Goal: Task Accomplishment & Management: Manage account settings

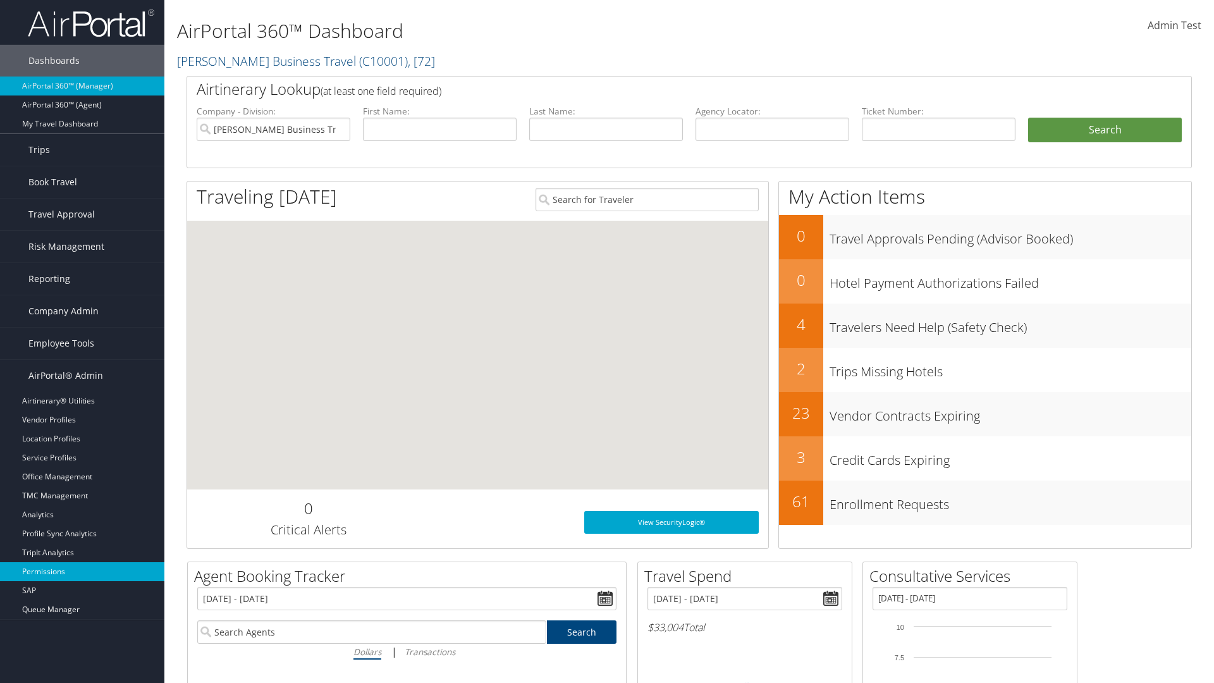
click at [82, 572] on link "Permissions" at bounding box center [82, 571] width 164 height 19
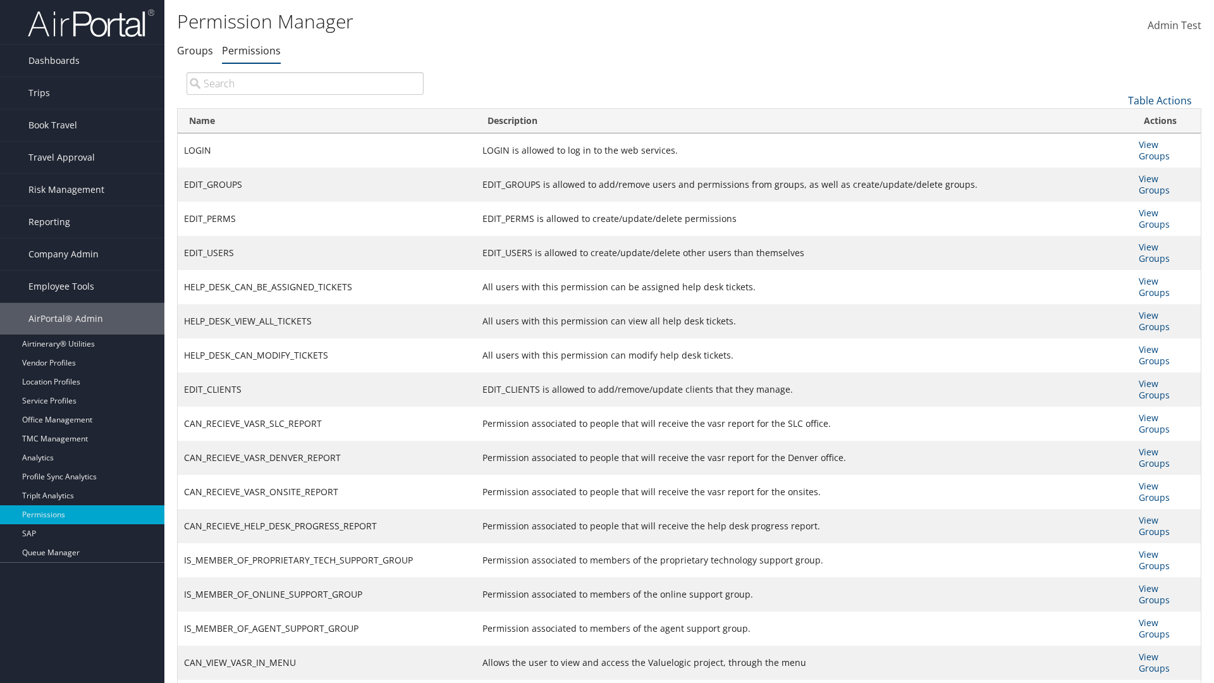
click at [305, 83] on input "search" at bounding box center [305, 83] width 237 height 23
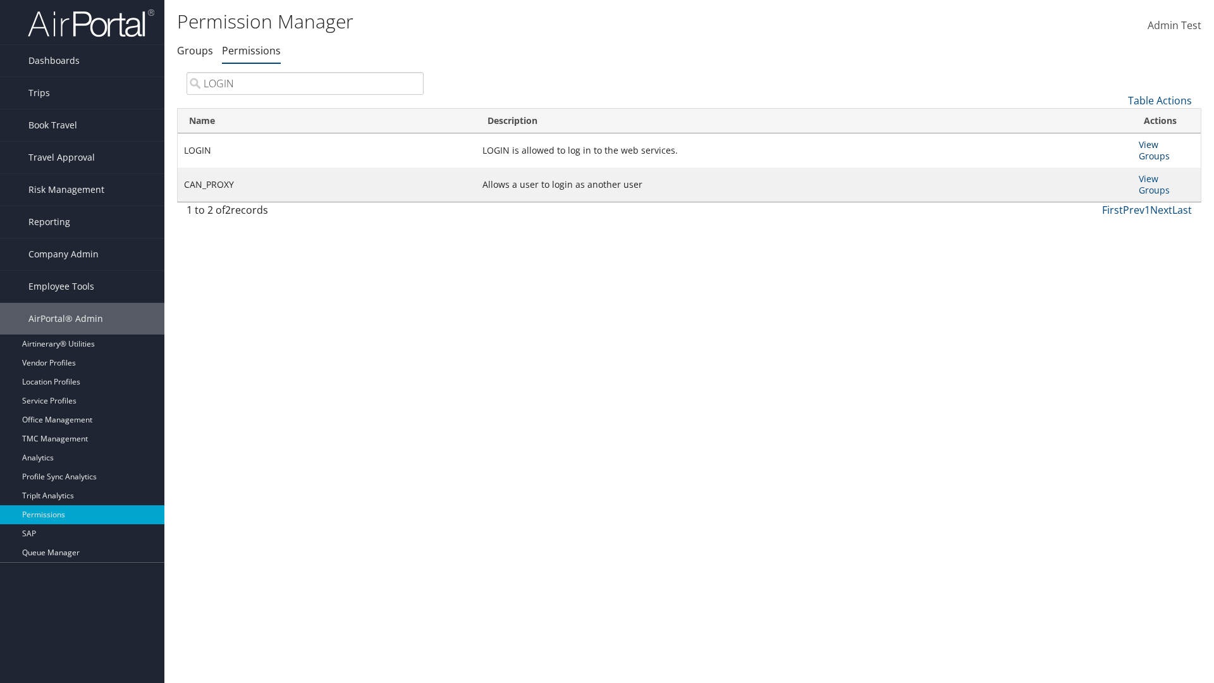
type input "LOGIN"
click at [1149, 144] on link "View Groups" at bounding box center [1154, 150] width 31 height 23
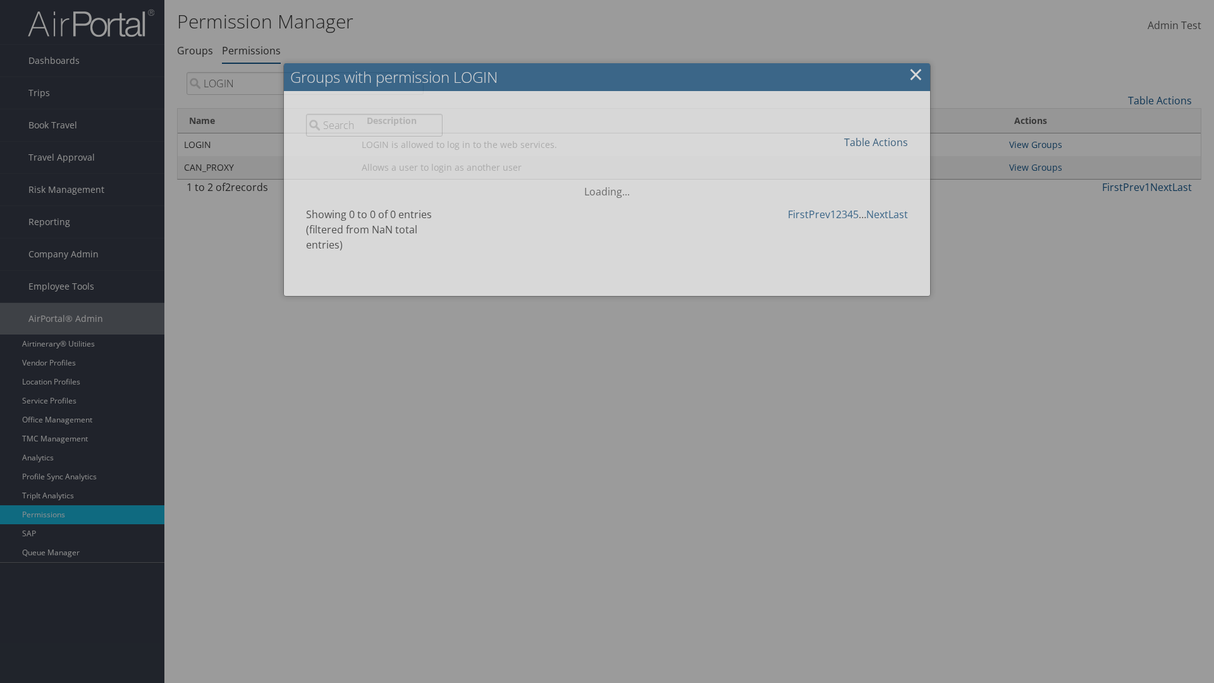
click at [876, 142] on link "Table Actions" at bounding box center [876, 142] width 64 height 14
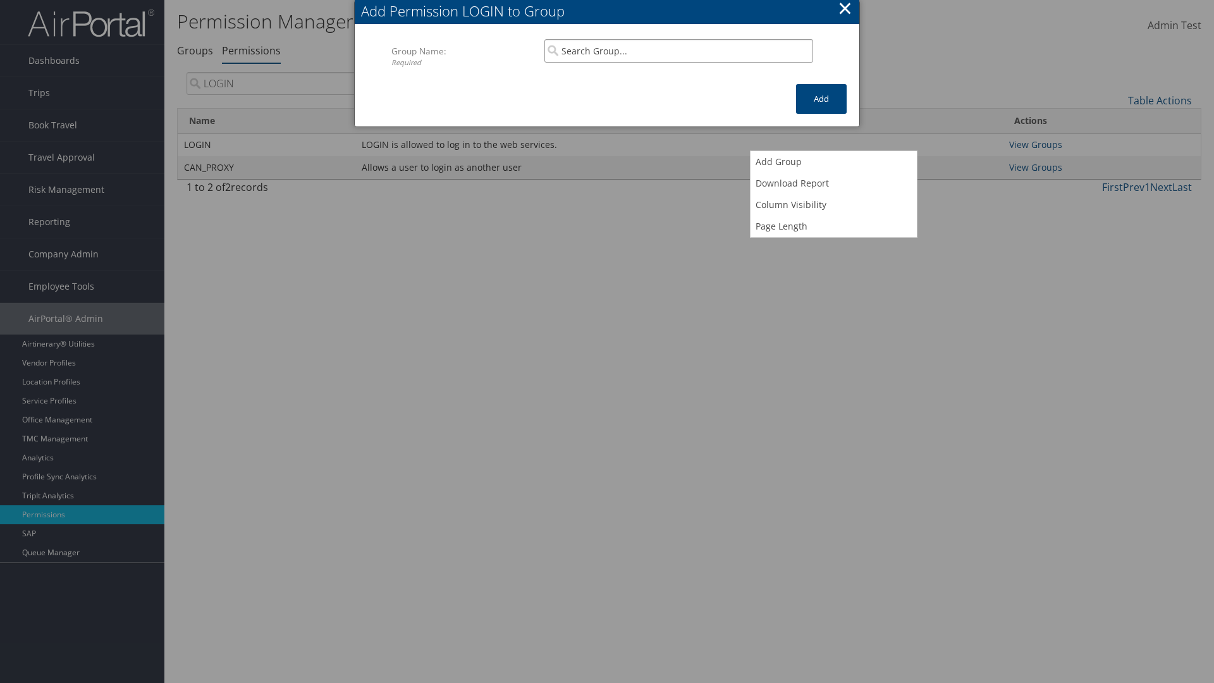
click at [679, 51] on input "search" at bounding box center [679, 50] width 269 height 23
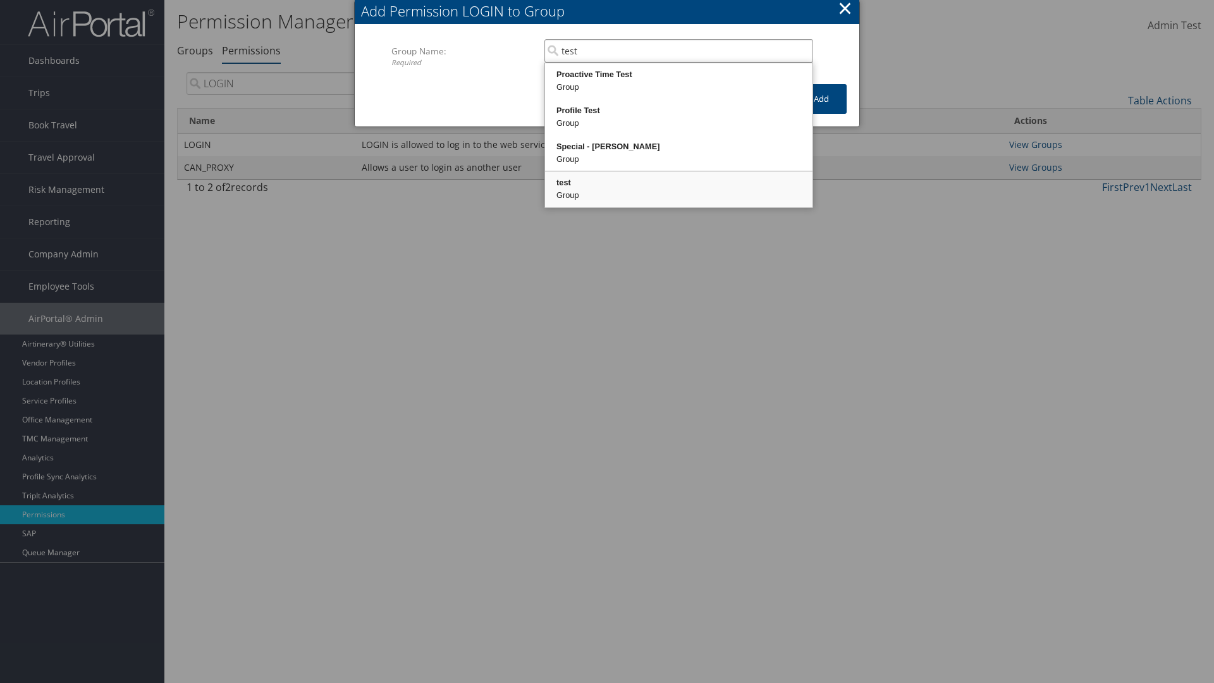
click at [679, 183] on div "test" at bounding box center [679, 182] width 264 height 13
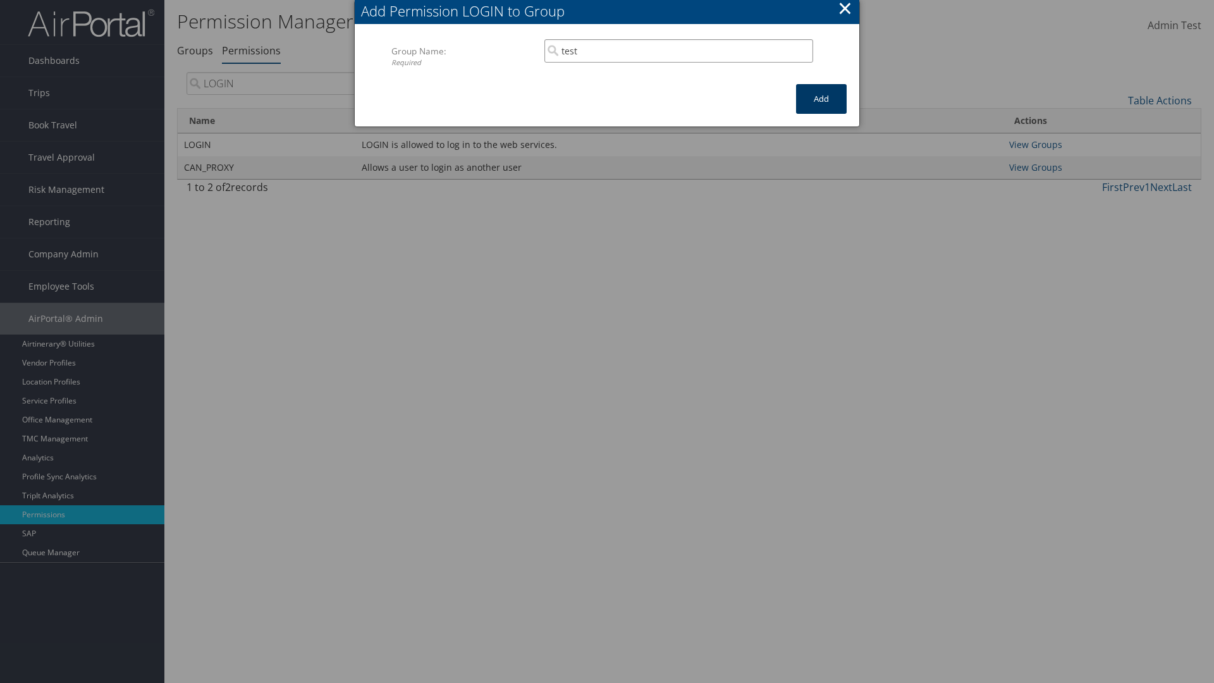
type input "test"
click at [822, 99] on button "Add" at bounding box center [821, 99] width 51 height 30
click at [845, 10] on button "×" at bounding box center [845, 8] width 15 height 25
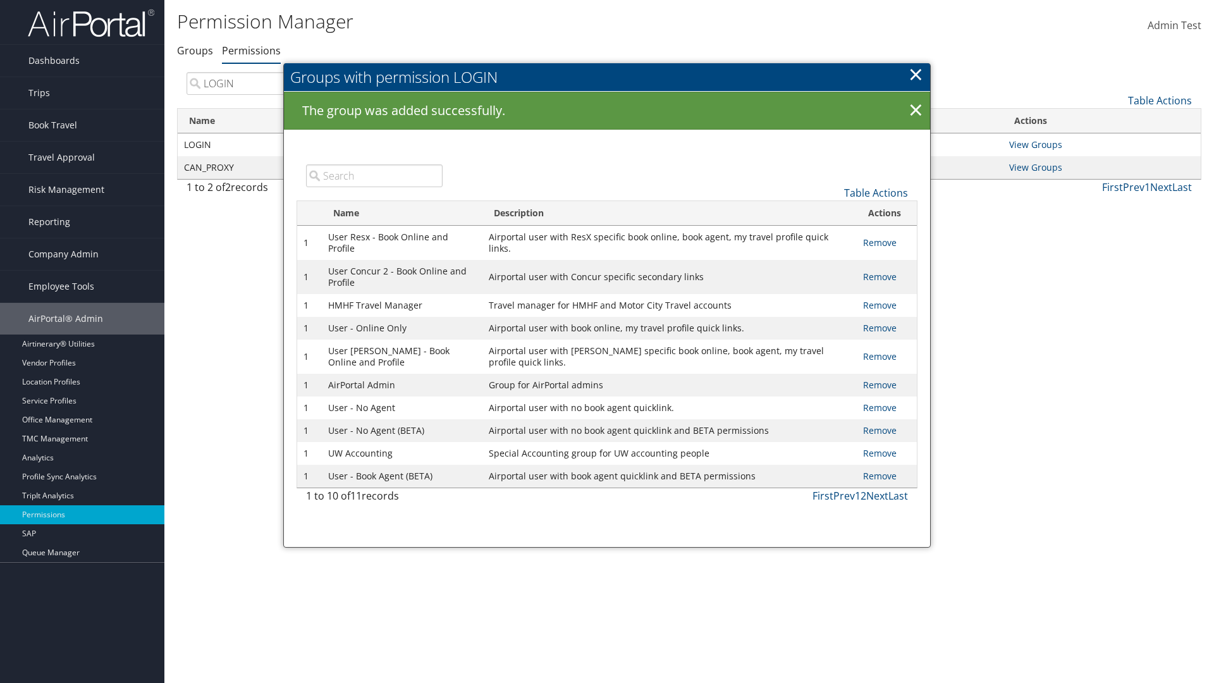
click at [374, 175] on input "search" at bounding box center [374, 175] width 137 height 23
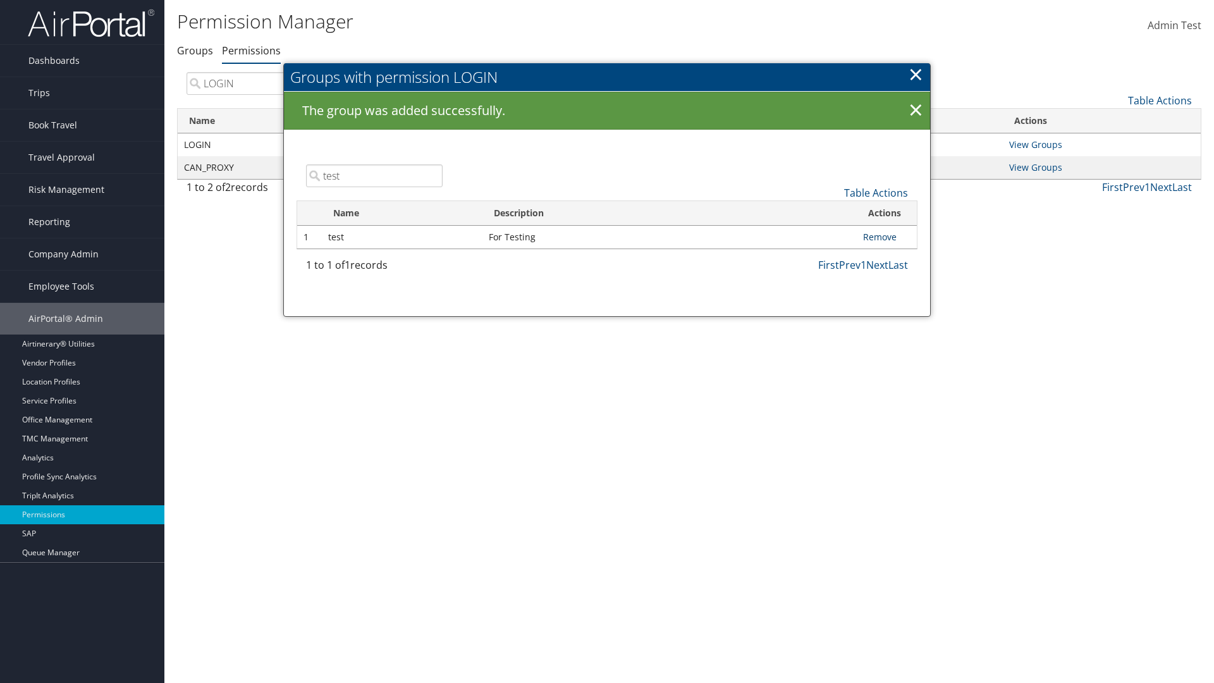
type input "test"
click at [880, 237] on link "Remove" at bounding box center [880, 237] width 34 height 12
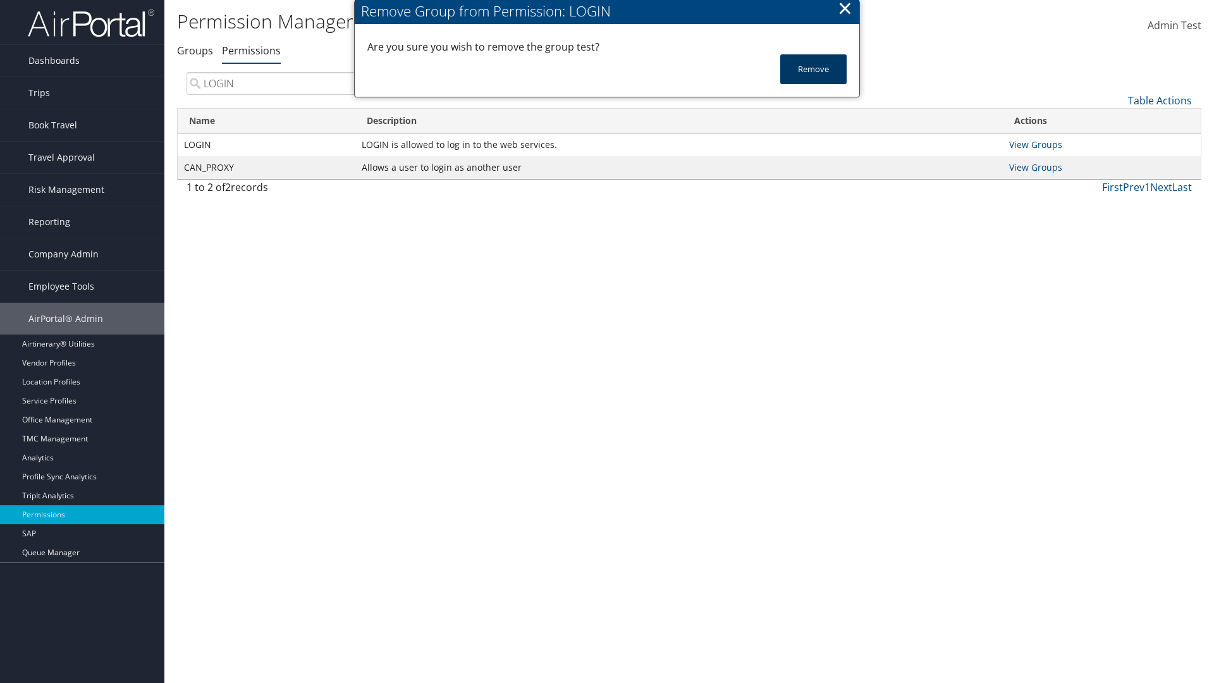
click at [813, 69] on button "Remove" at bounding box center [814, 69] width 66 height 30
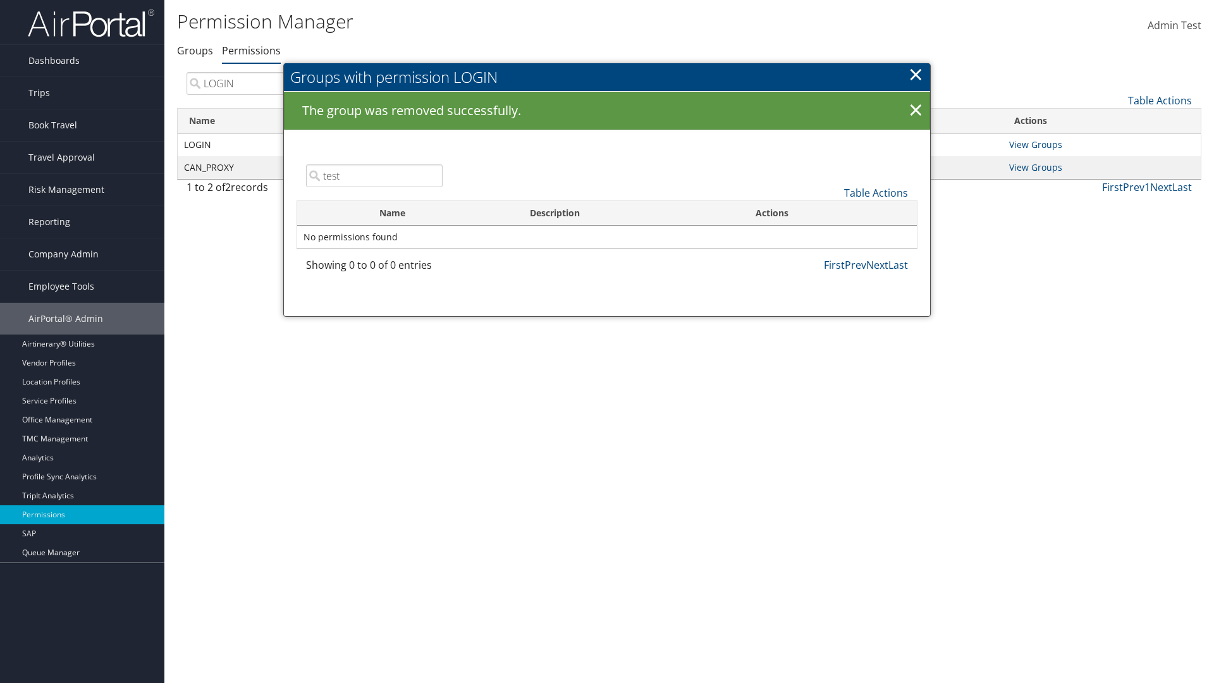
click at [916, 74] on link "×" at bounding box center [916, 73] width 15 height 25
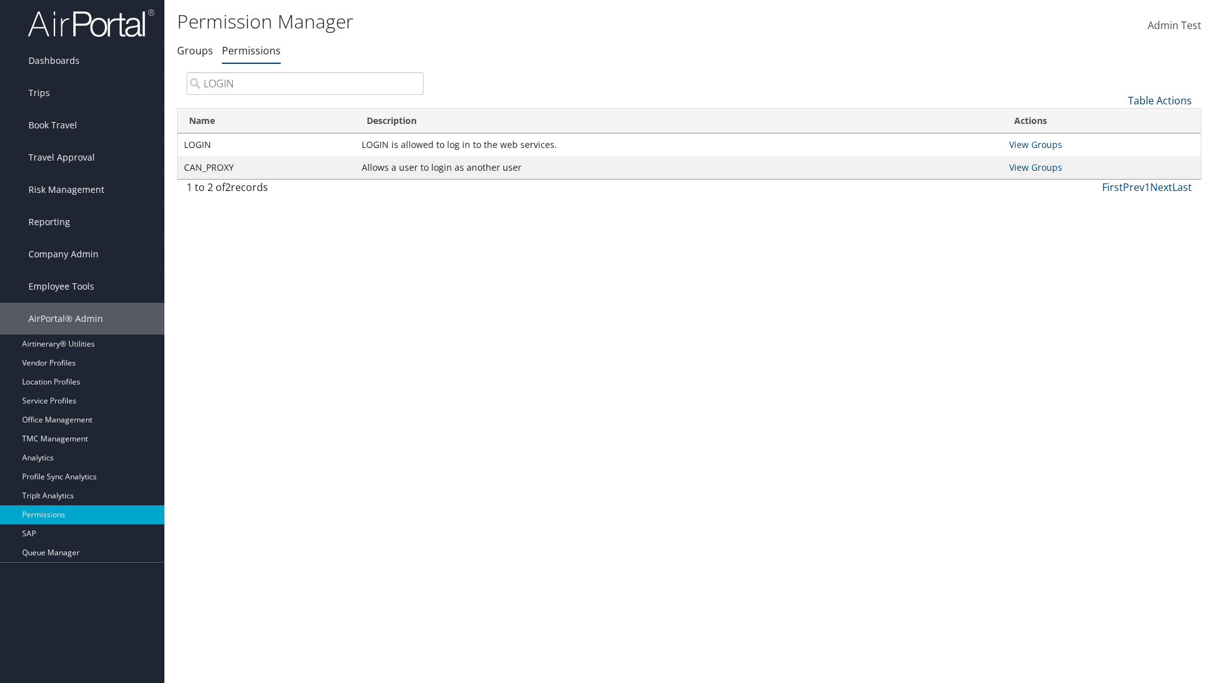
click at [1160, 100] on link "Table Actions" at bounding box center [1160, 101] width 64 height 14
click at [1118, 163] on link "Column Visibility" at bounding box center [1118, 163] width 166 height 22
click at [1118, 121] on link "Name" at bounding box center [1118, 122] width 166 height 22
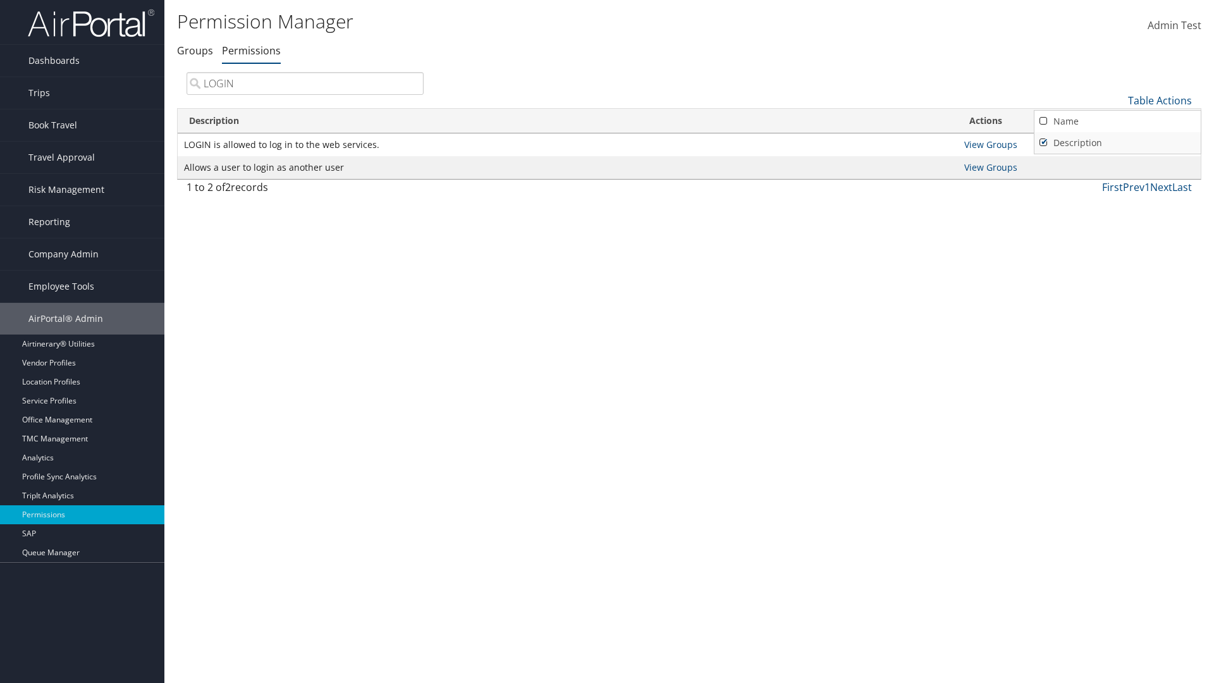
click at [1118, 142] on link "Description" at bounding box center [1118, 143] width 166 height 22
click at [1118, 121] on link "Name" at bounding box center [1118, 122] width 166 height 22
click at [1118, 142] on link "Description" at bounding box center [1118, 143] width 166 height 22
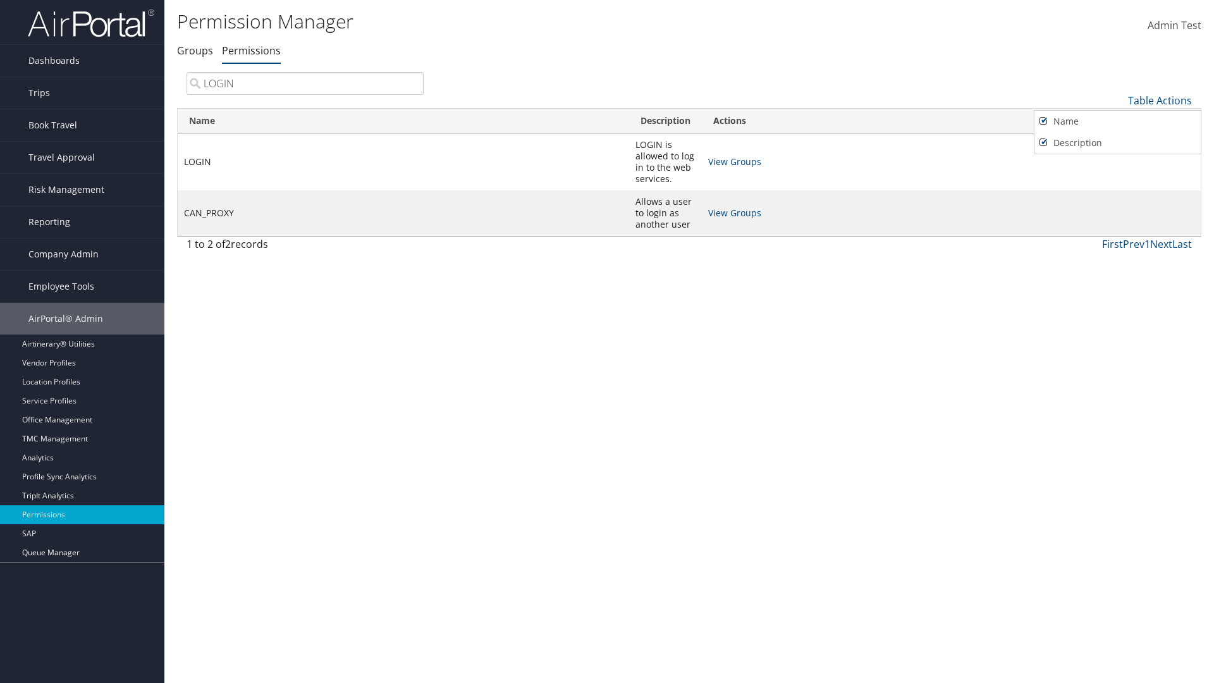
click at [607, 342] on div at bounding box center [607, 341] width 1214 height 683
click at [1160, 100] on link "Table Actions" at bounding box center [1160, 101] width 64 height 14
click at [1118, 184] on link "Page Length" at bounding box center [1118, 185] width 166 height 22
click at [1118, 142] on link "25" at bounding box center [1118, 143] width 166 height 22
click at [1160, 100] on link "Table Actions" at bounding box center [1160, 101] width 64 height 14
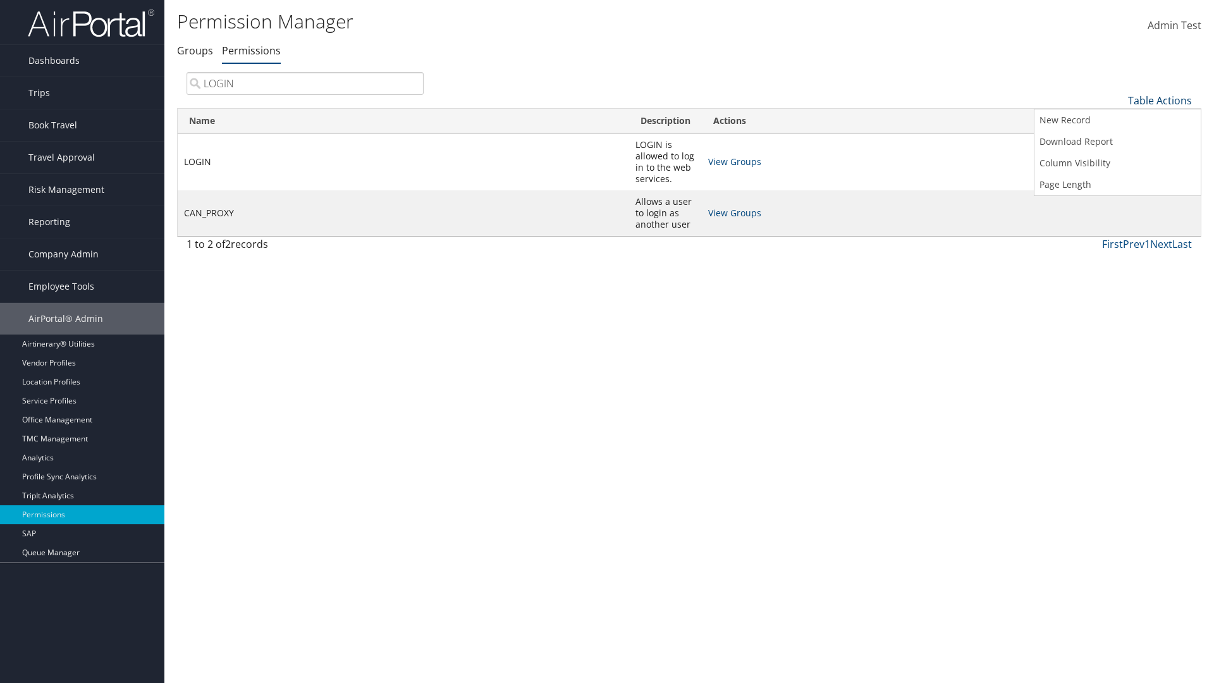
click at [1118, 184] on link "Page Length" at bounding box center [1118, 185] width 166 height 22
